Goal: Task Accomplishment & Management: Use online tool/utility

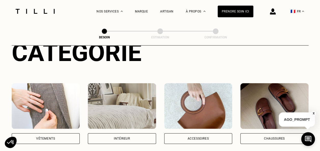
scroll to position [76, 0]
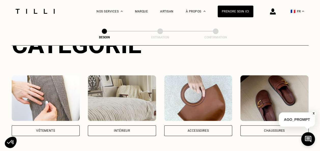
click at [126, 129] on div "Intérieur" at bounding box center [122, 130] width 16 height 3
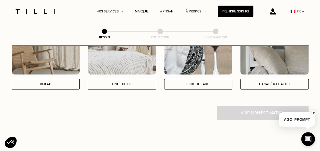
scroll to position [243, 0]
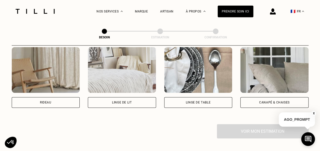
click at [57, 99] on div "Rideau" at bounding box center [46, 102] width 68 height 11
select select "FR"
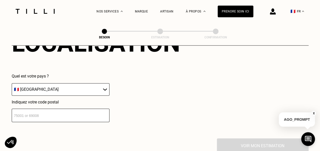
scroll to position [355, 0]
click at [58, 117] on input "number" at bounding box center [61, 114] width 98 height 13
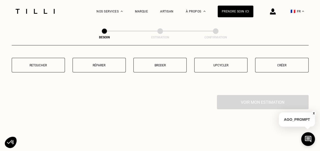
scroll to position [534, 0]
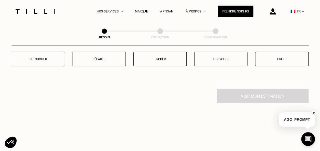
type input "94470"
click at [43, 59] on button "Retoucher" at bounding box center [38, 59] width 53 height 15
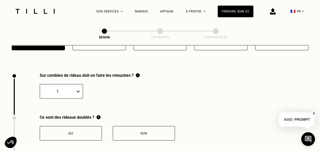
scroll to position [563, 0]
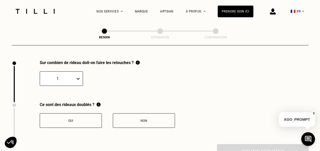
click at [81, 72] on div at bounding box center [78, 79] width 7 height 14
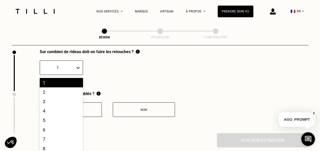
scroll to position [574, 0]
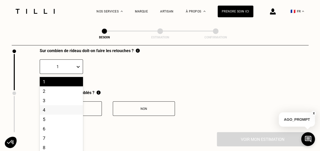
click at [48, 108] on div "4" at bounding box center [61, 109] width 43 height 9
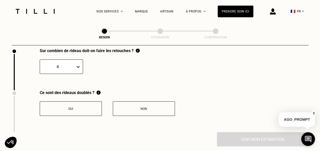
click at [150, 102] on button "Non" at bounding box center [144, 109] width 62 height 15
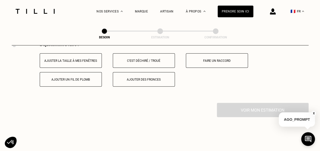
scroll to position [639, 0]
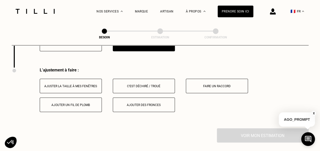
click at [77, 79] on button "Ajuster la taille à mes fenêtres" at bounding box center [71, 86] width 62 height 15
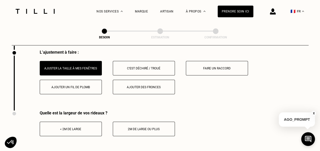
scroll to position [665, 0]
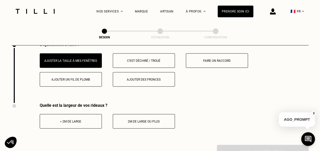
click at [93, 120] on div "< 2m de large" at bounding box center [71, 122] width 57 height 4
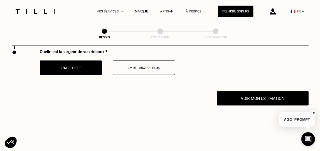
scroll to position [741, 0]
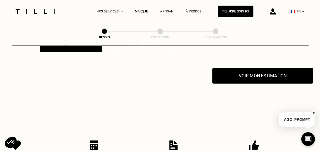
click at [261, 76] on button "Voir mon estimation" at bounding box center [262, 76] width 101 height 16
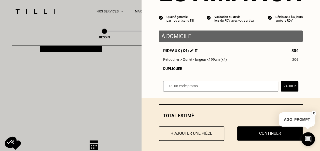
scroll to position [42, 0]
